Goal: Find specific page/section: Locate a particular part of the current website

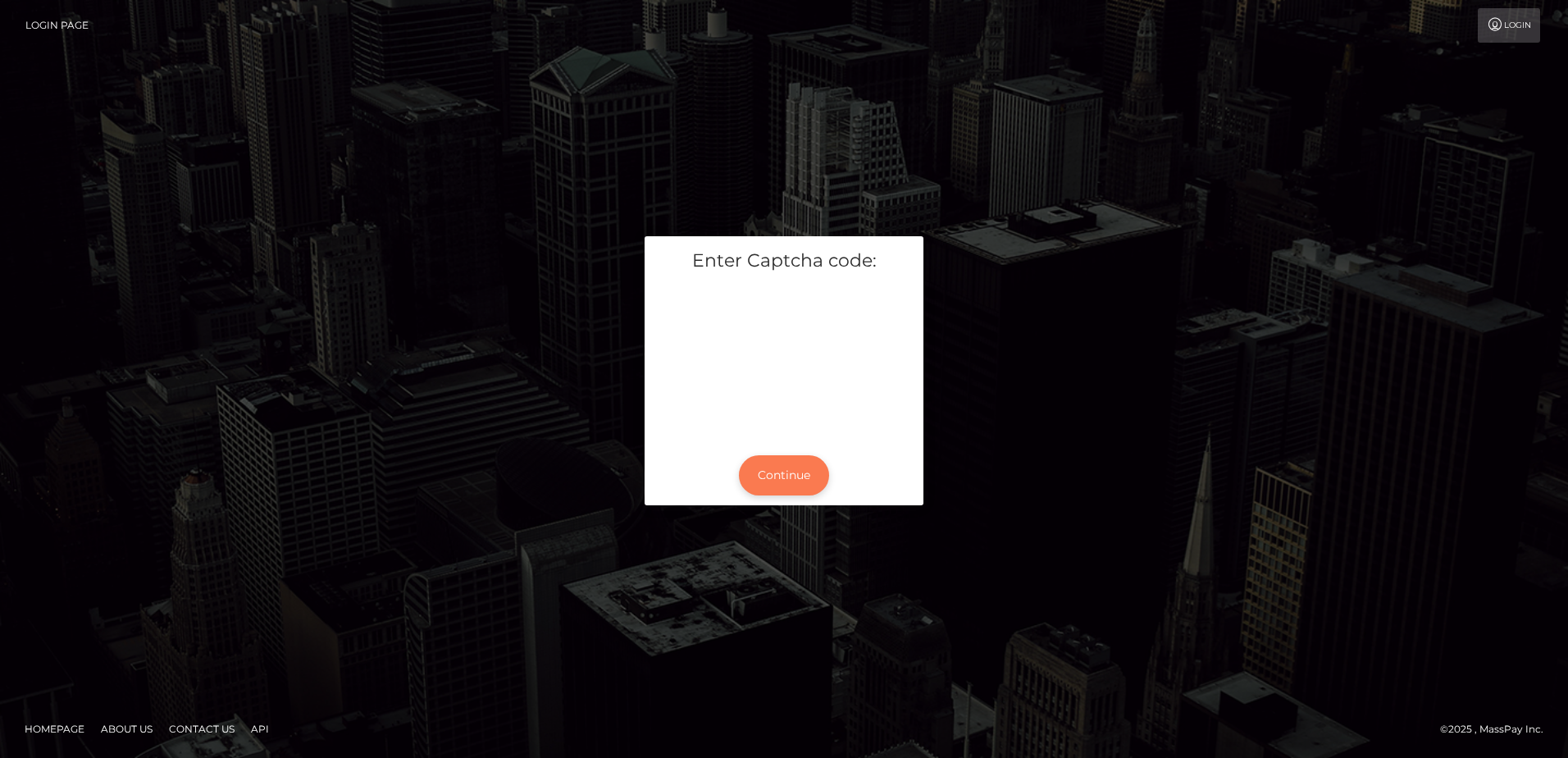
click at [812, 490] on button "Continue" at bounding box center [783, 475] width 90 height 40
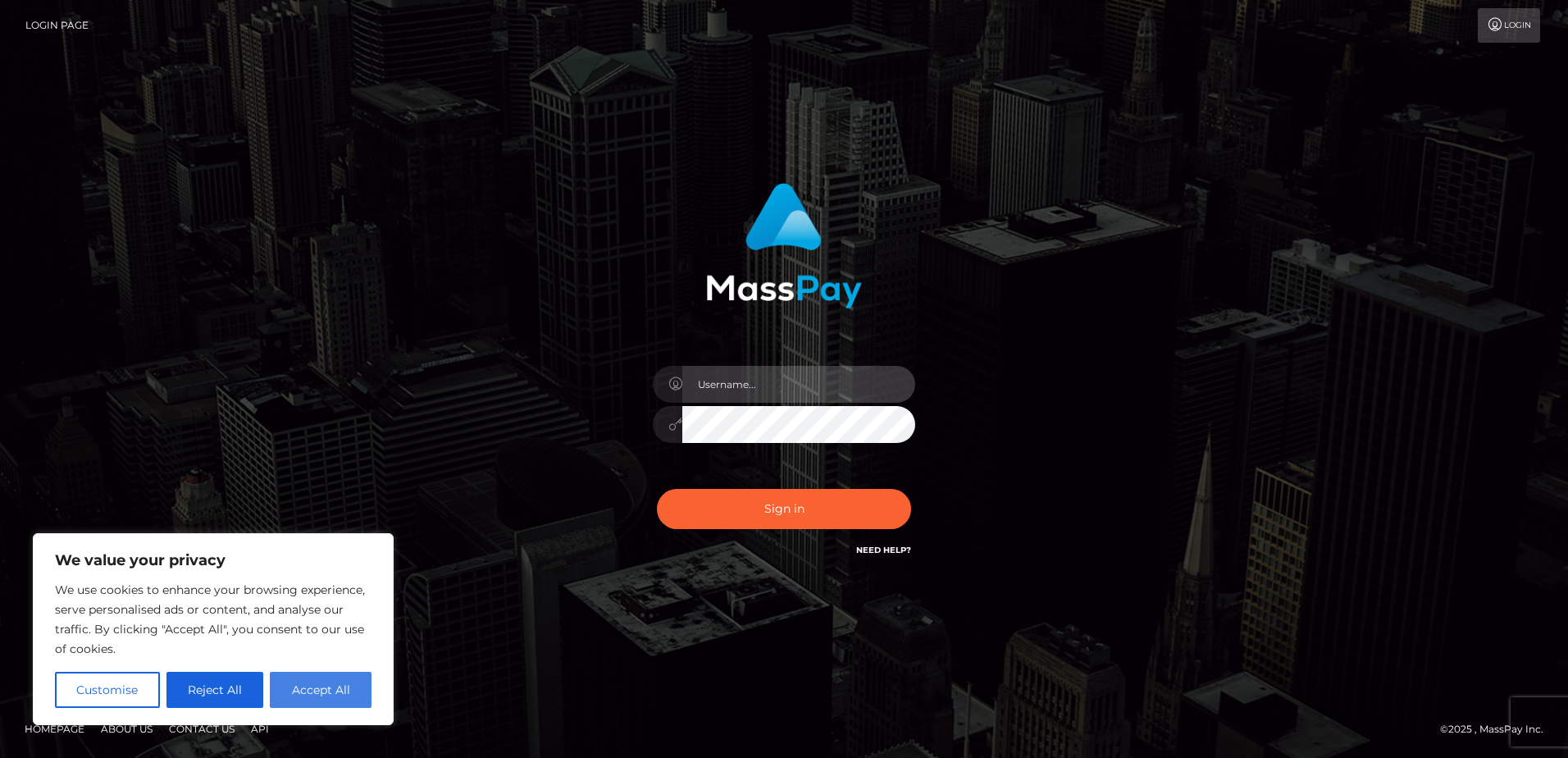
type input "alice.of"
click at [287, 680] on button "Accept All" at bounding box center [321, 690] width 102 height 36
checkbox input "true"
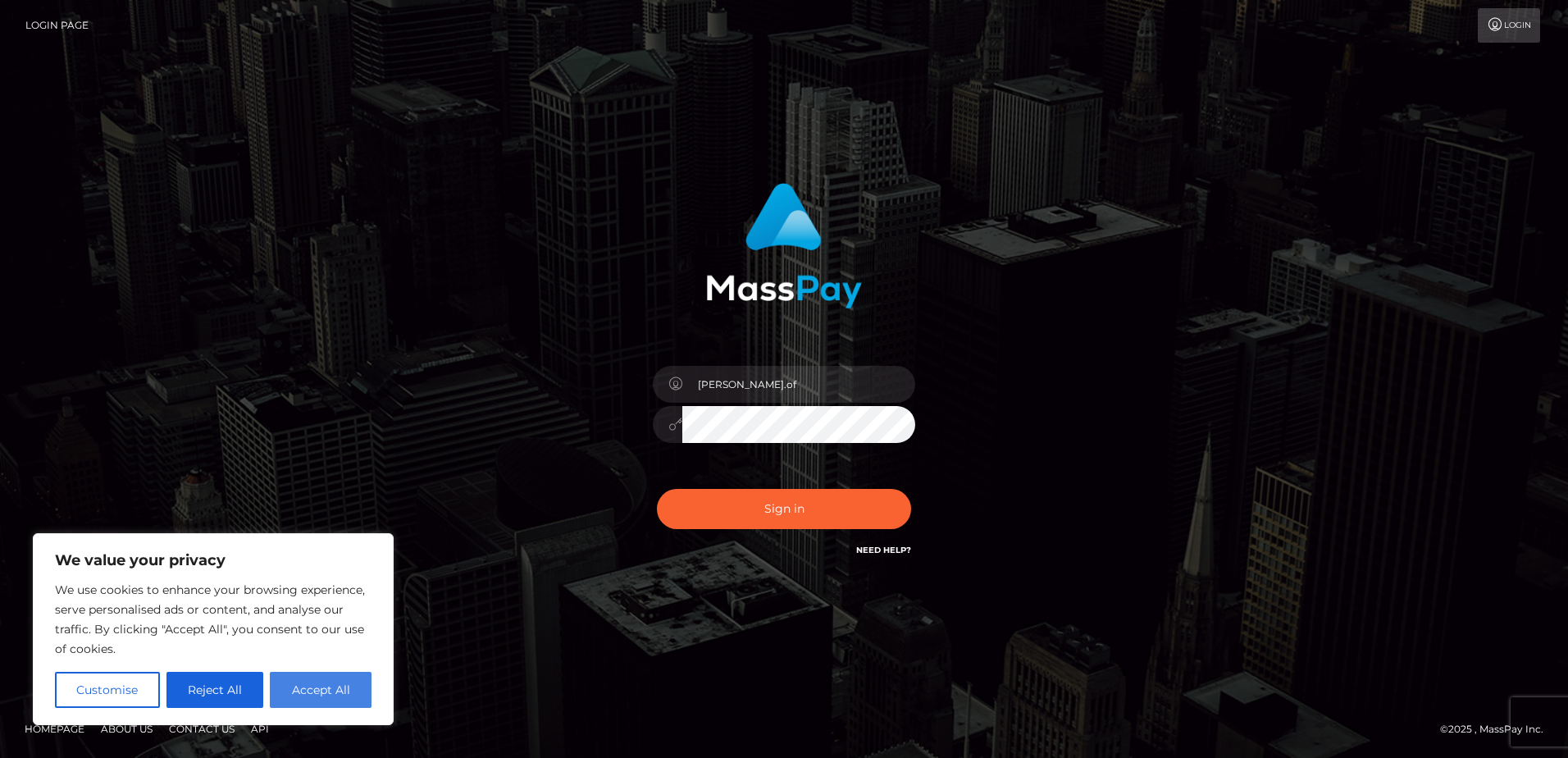
checkbox input "true"
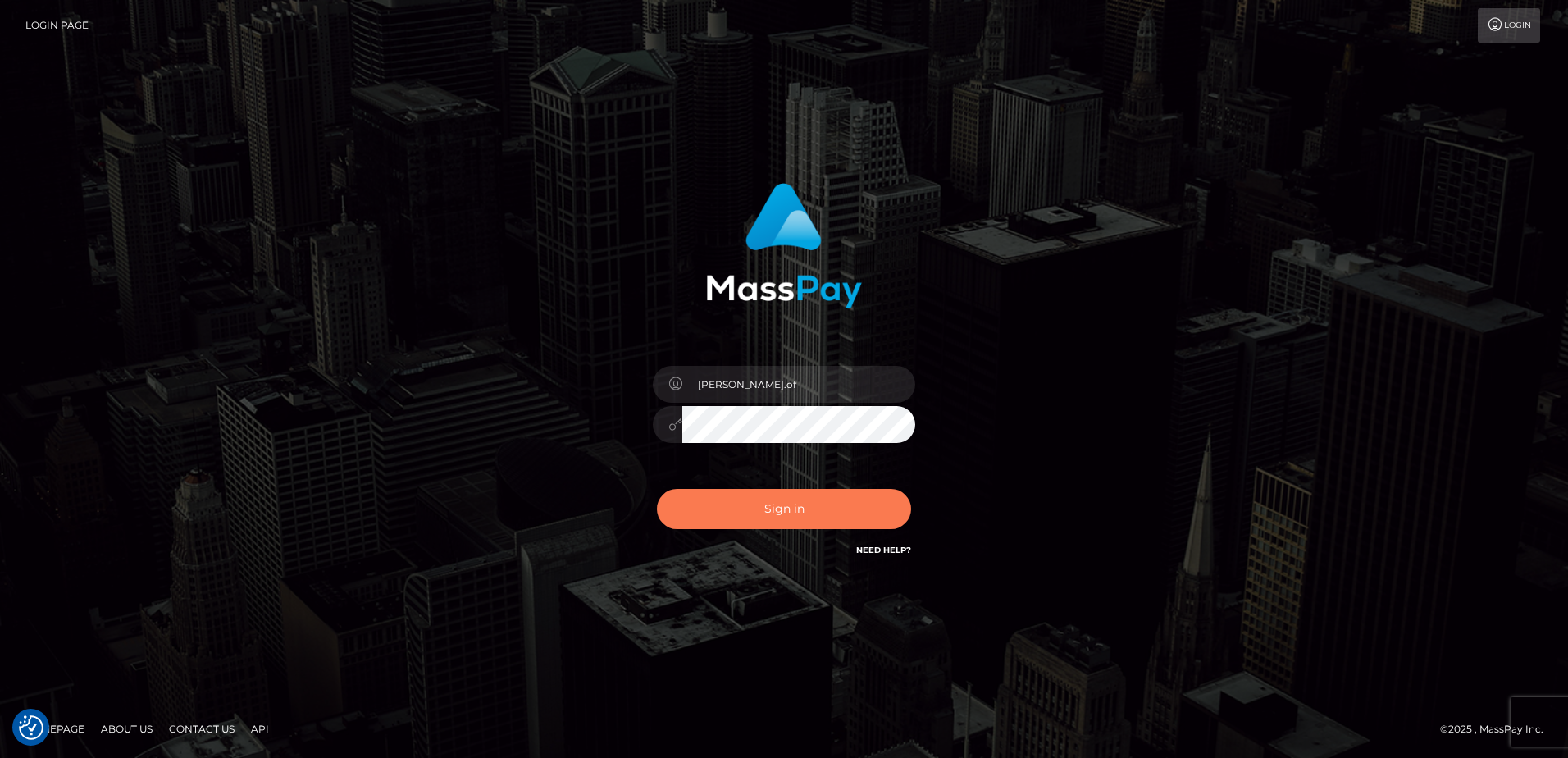
click at [786, 489] on button "Sign in" at bounding box center [783, 509] width 254 height 40
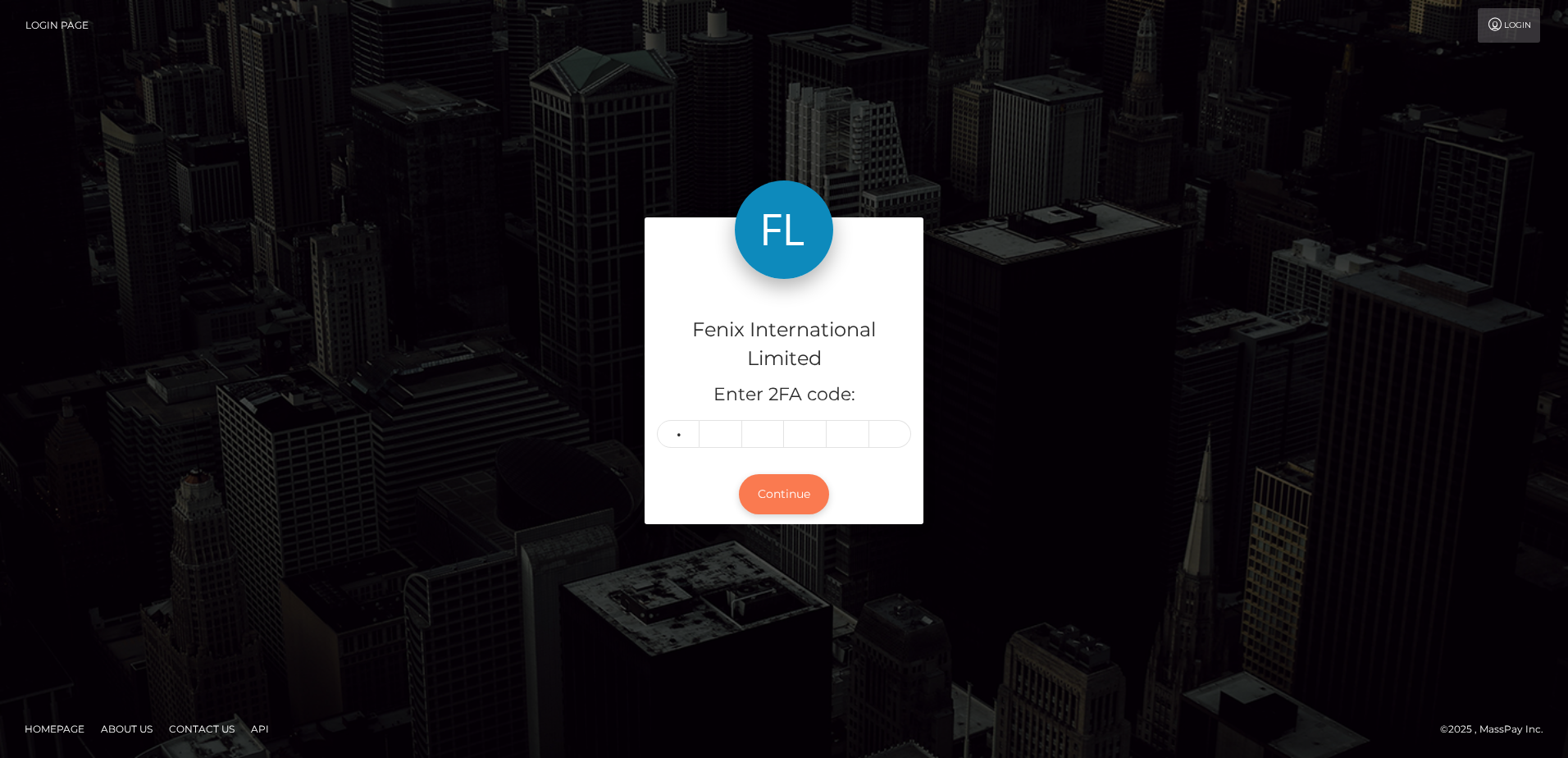
type input "8"
type input "6"
type input "7"
type input "6"
type input "2"
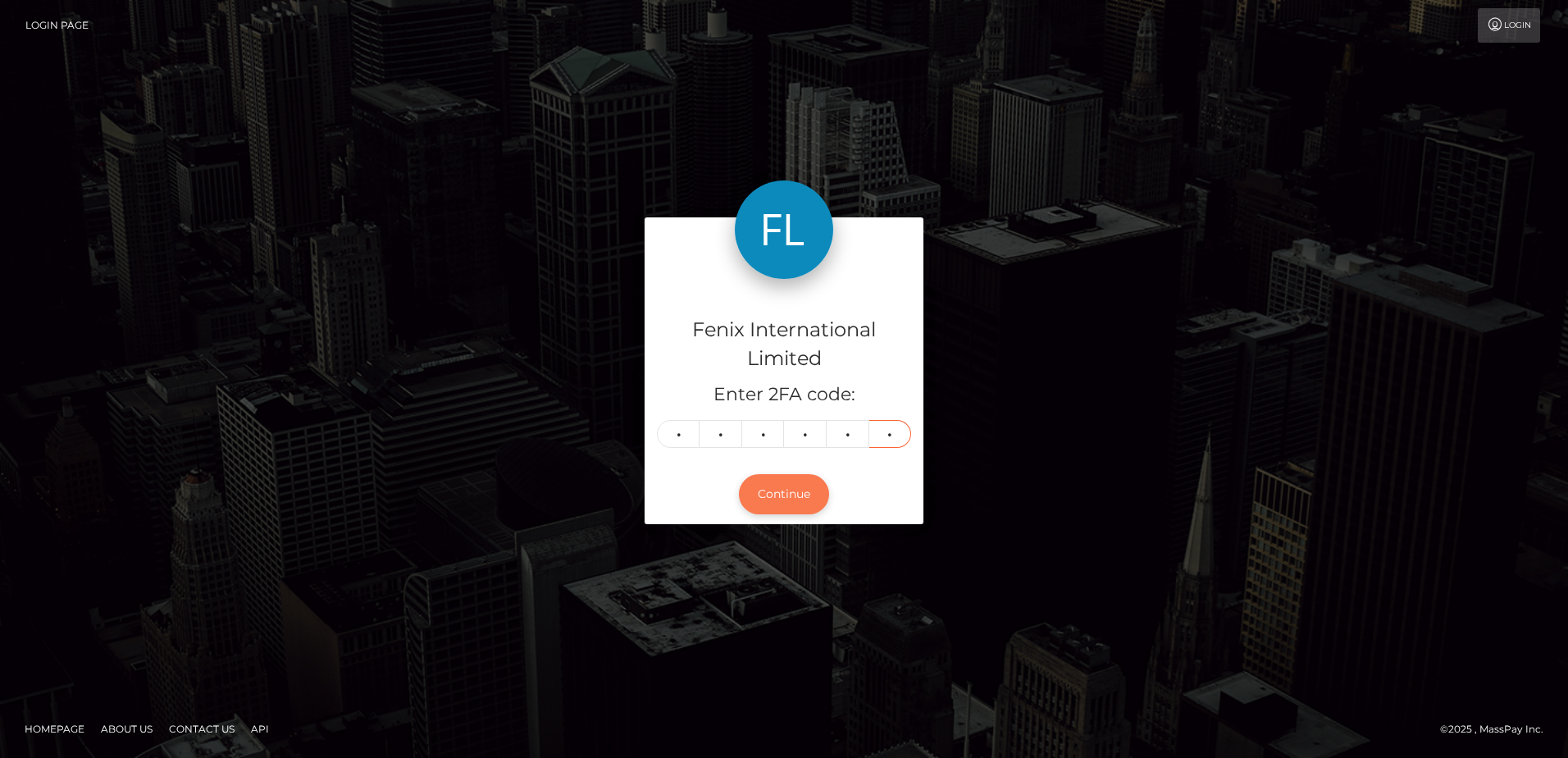
type input "8"
click at [777, 492] on button "Continue" at bounding box center [783, 494] width 90 height 40
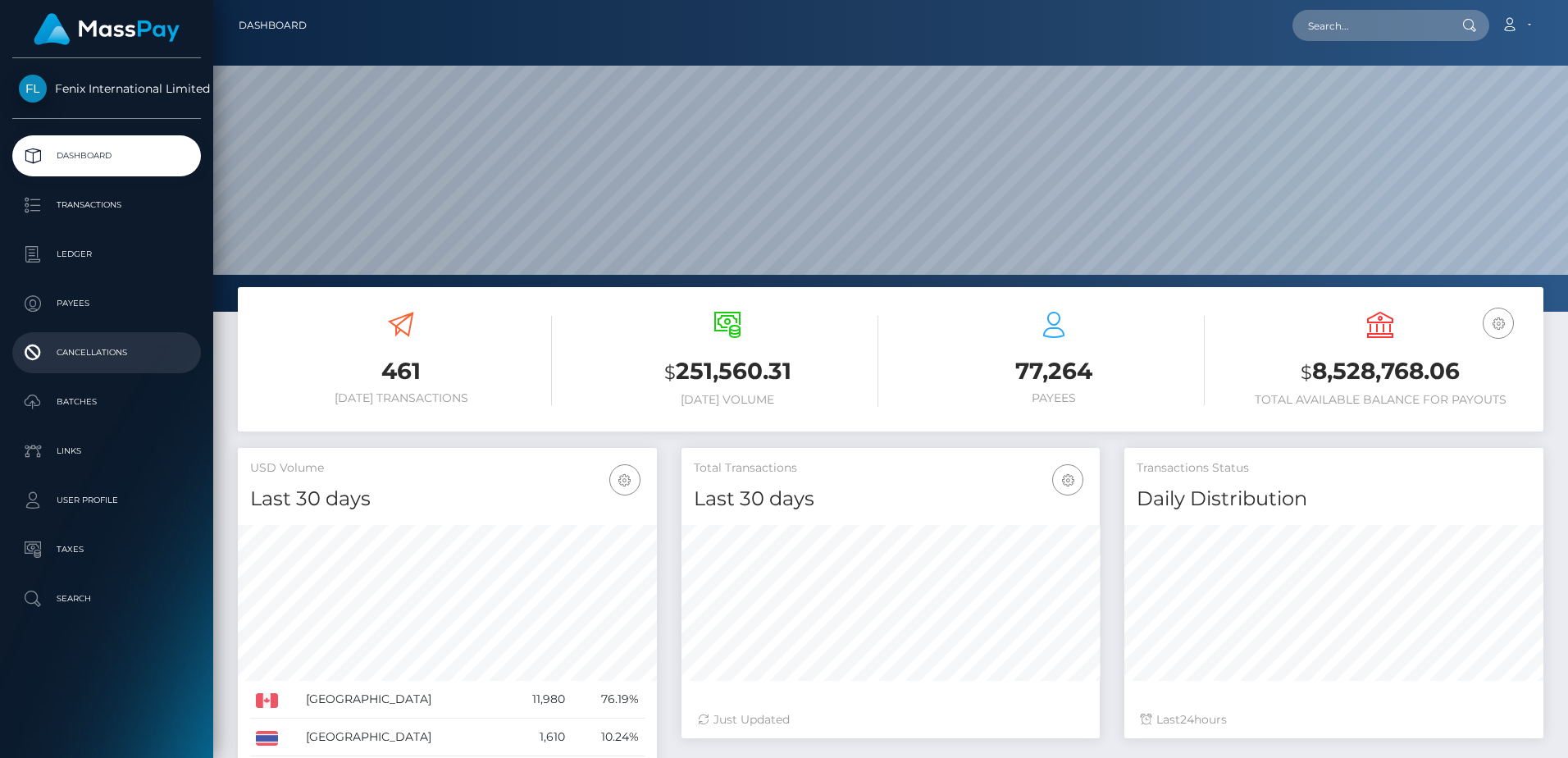
scroll to position [291, 418]
click at [1322, 30] on input "text" at bounding box center [1369, 25] width 154 height 31
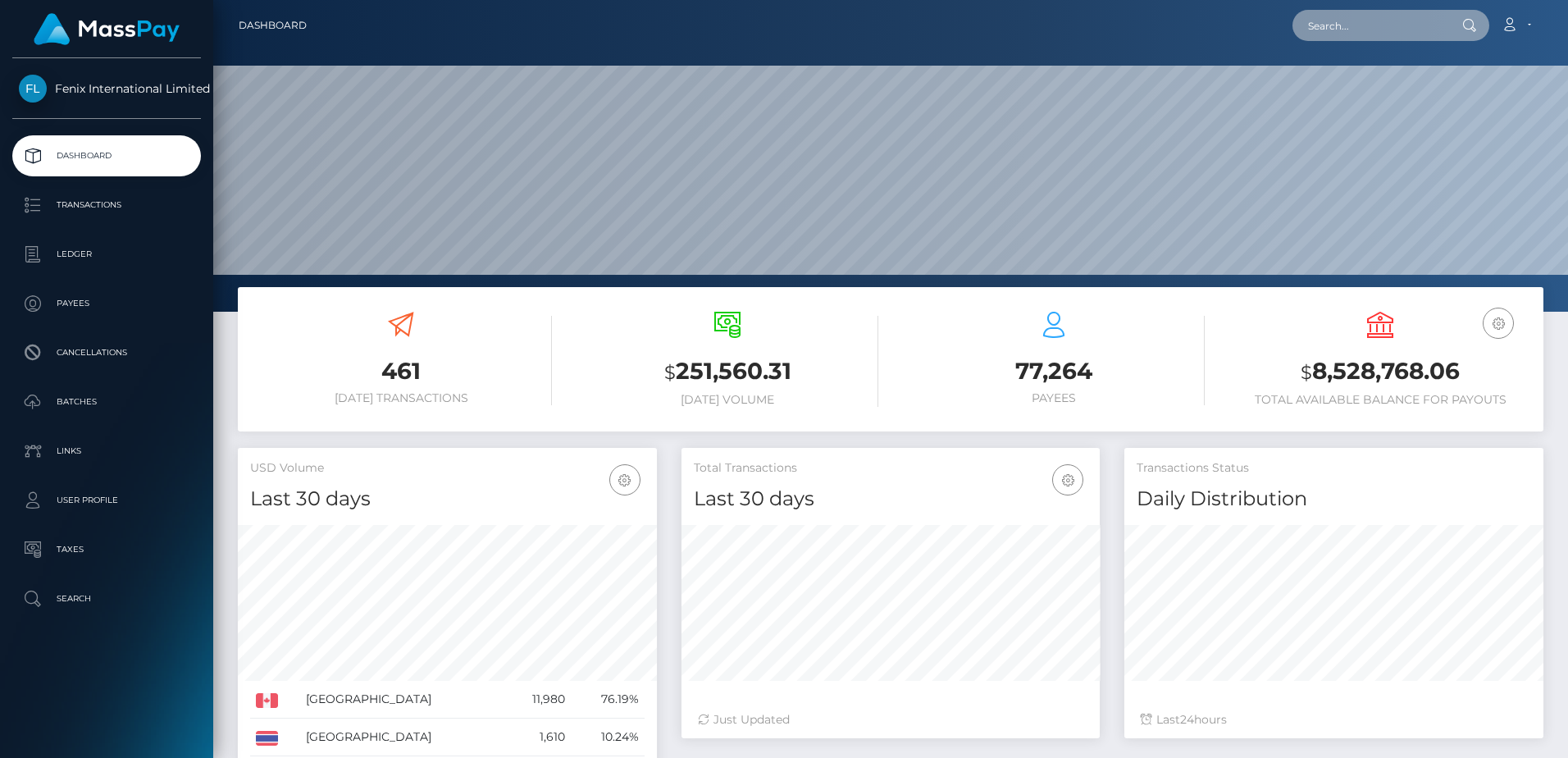
paste input "76951388"
type input "76951388"
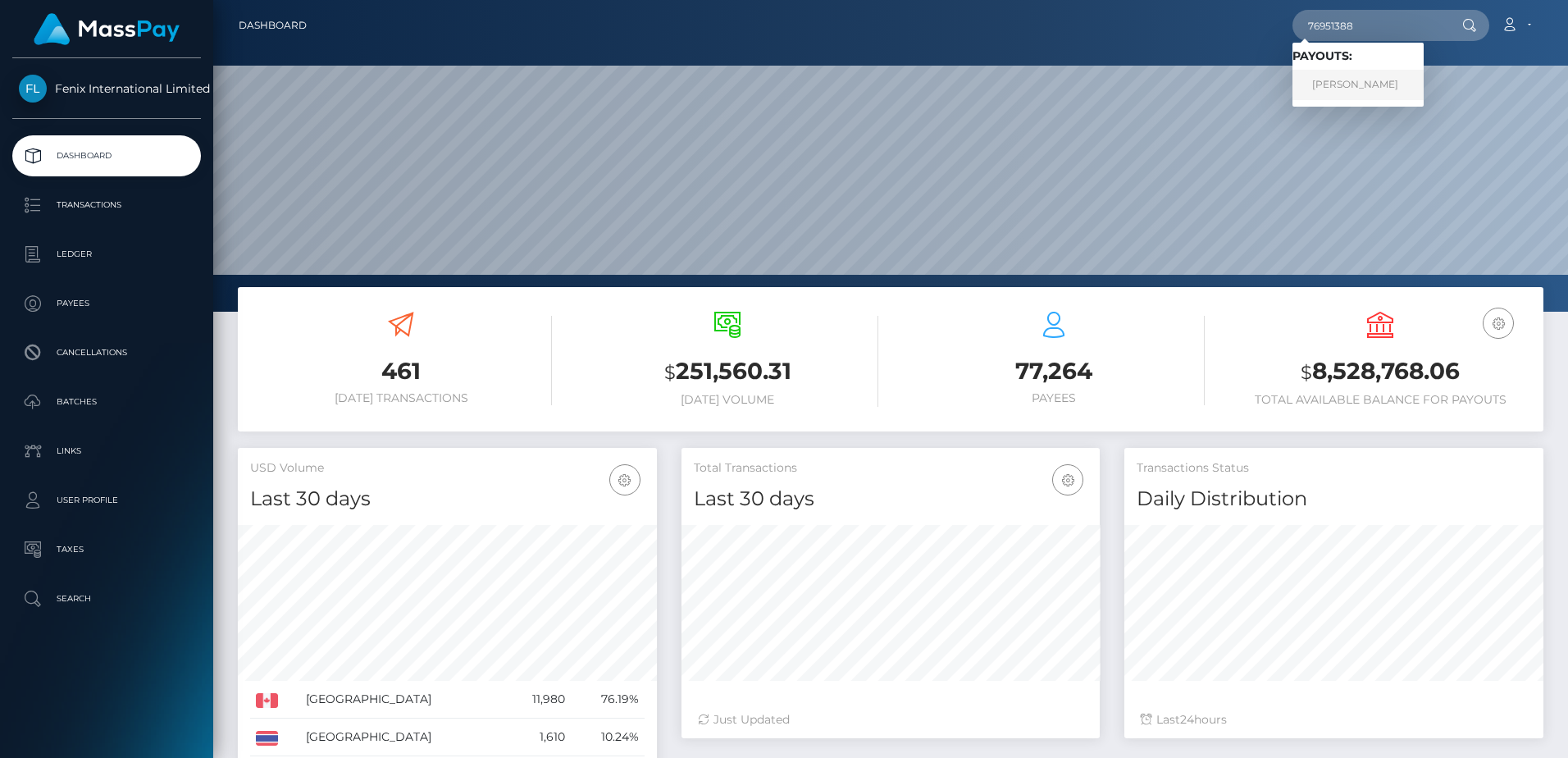
click at [1332, 83] on link "Francisca Taylor HUTCHINGS" at bounding box center [1358, 85] width 131 height 30
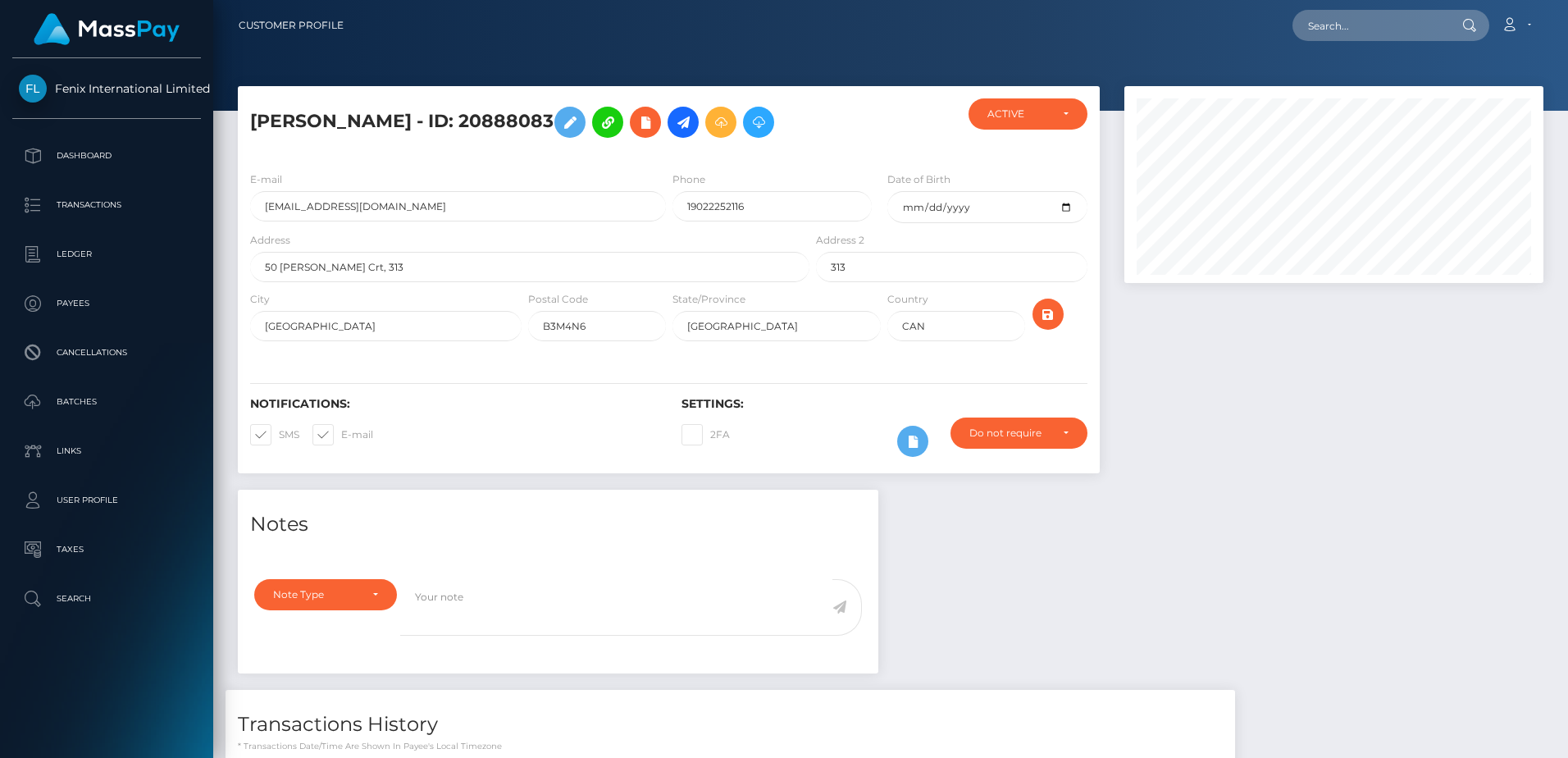
scroll to position [197, 418]
click at [159, 391] on p "Batches" at bounding box center [106, 401] width 176 height 25
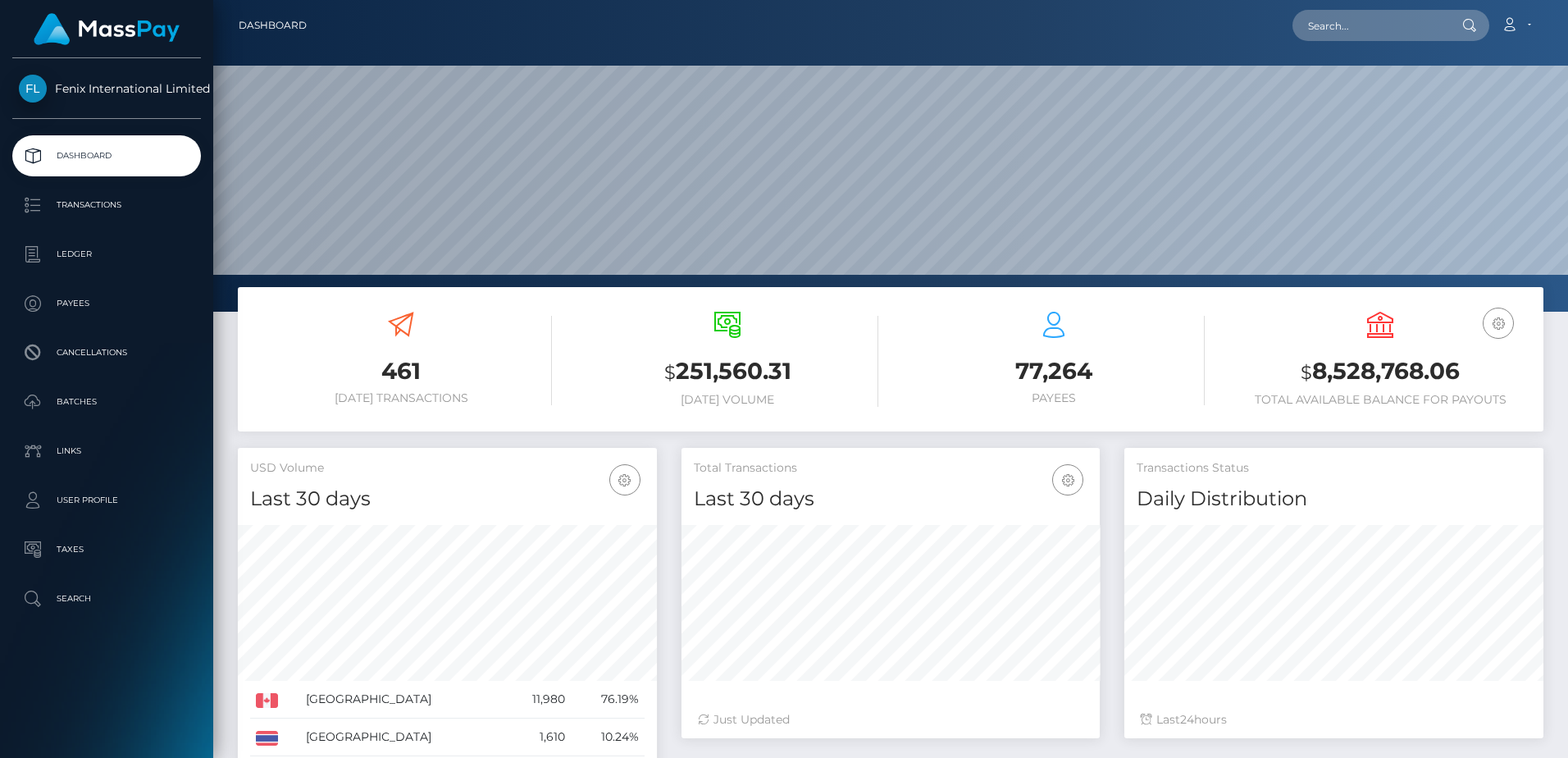
scroll to position [291, 418]
click at [1406, 31] on input "text" at bounding box center [1369, 25] width 154 height 31
paste input "76951388"
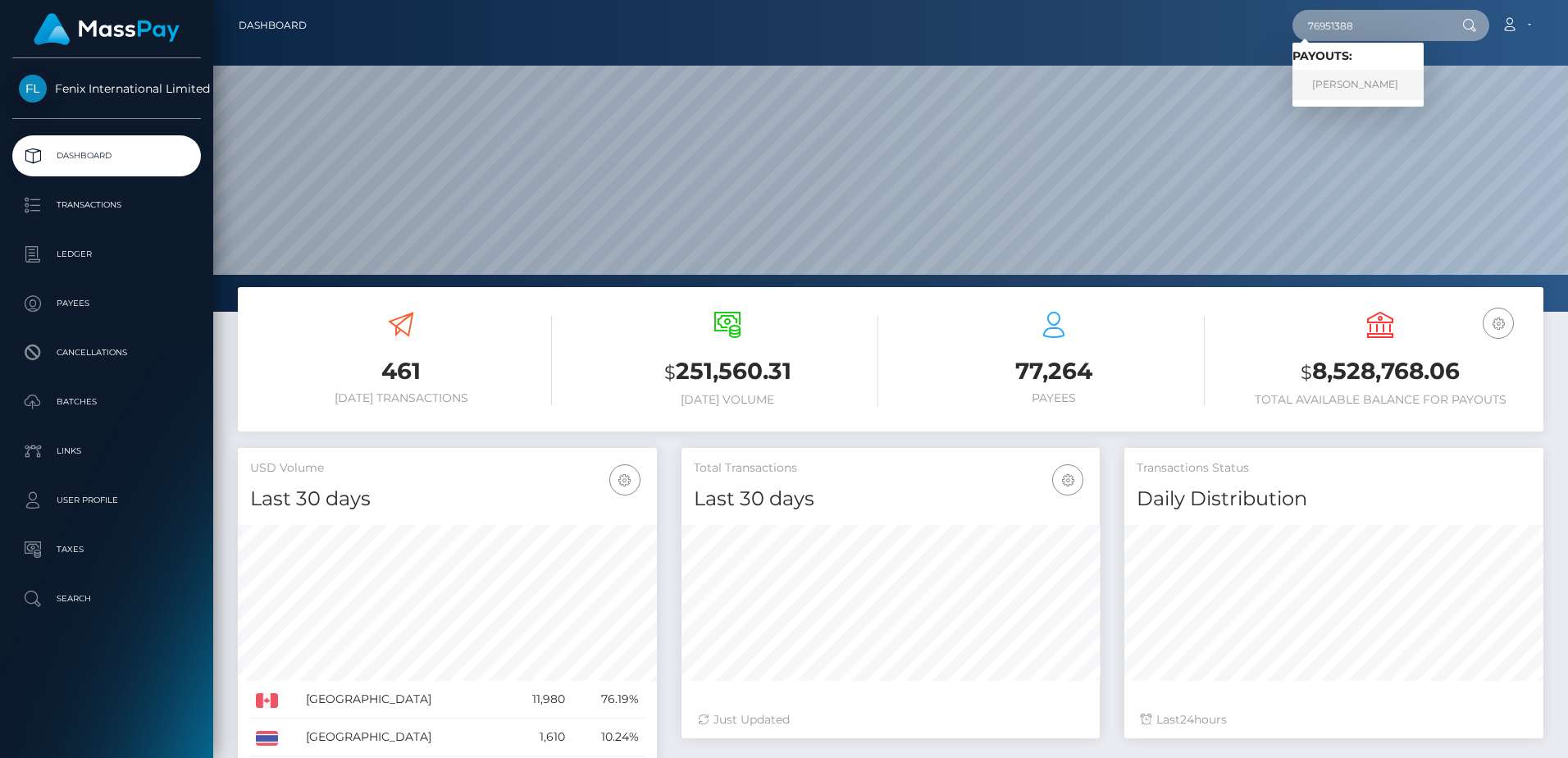
type input "76951388"
click at [1382, 79] on link "Francisca Taylor HUTCHINGS" at bounding box center [1358, 85] width 131 height 30
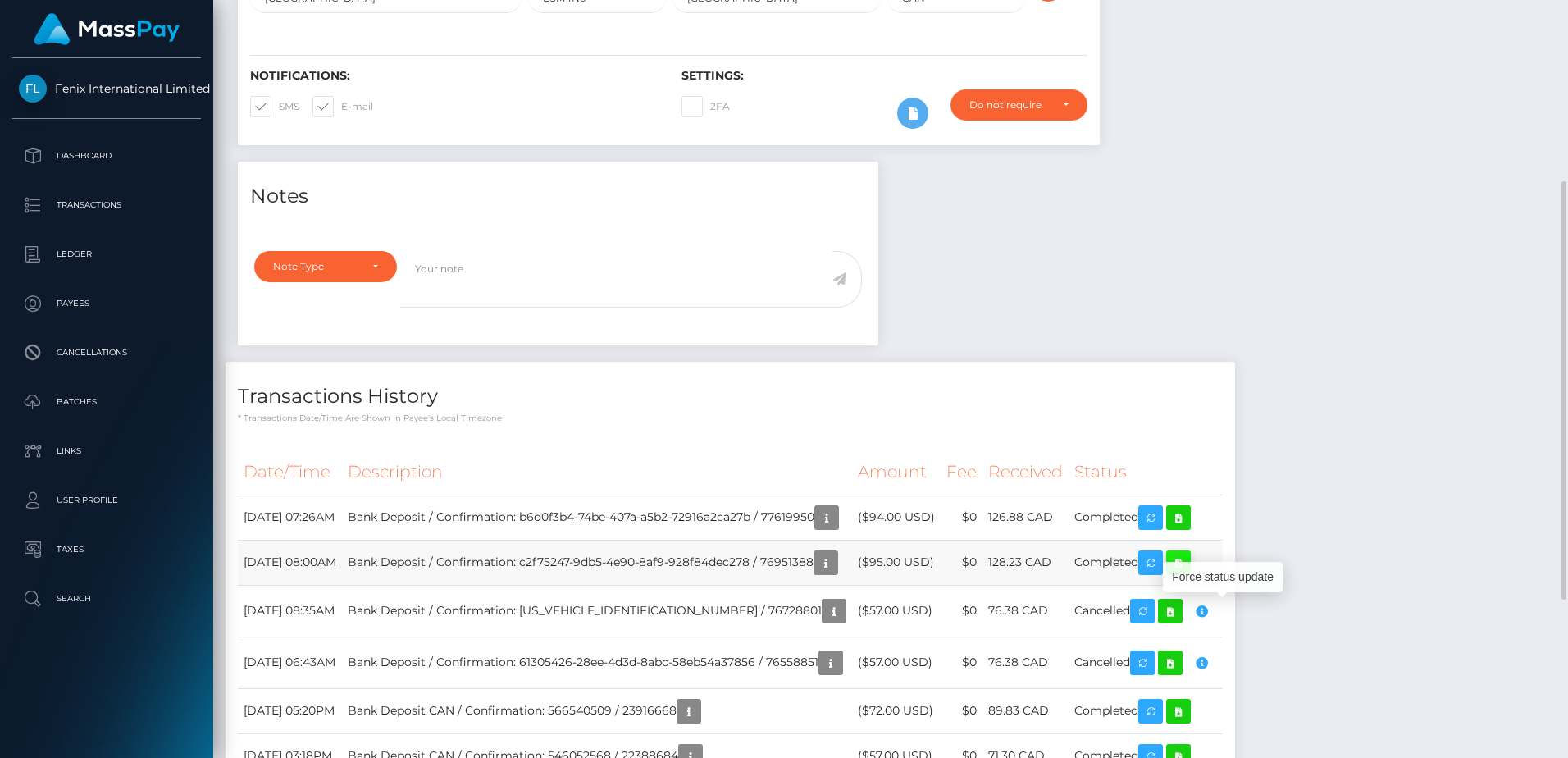
scroll to position [197, 418]
click at [1188, 573] on icon at bounding box center [1179, 563] width 20 height 21
